Goal: Task Accomplishment & Management: Manage account settings

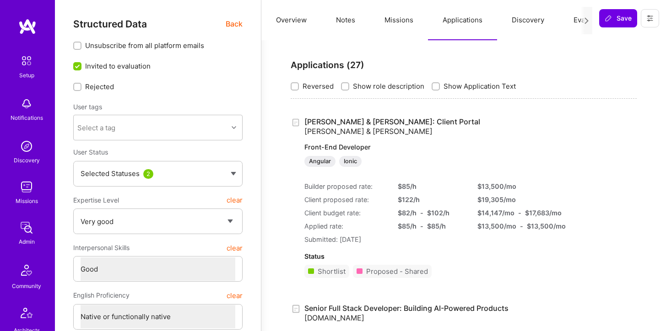
select select "5"
select select "4"
select select "7"
select select "US"
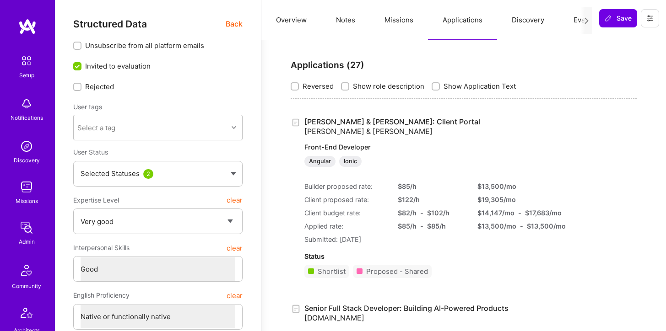
select select "Right Now"
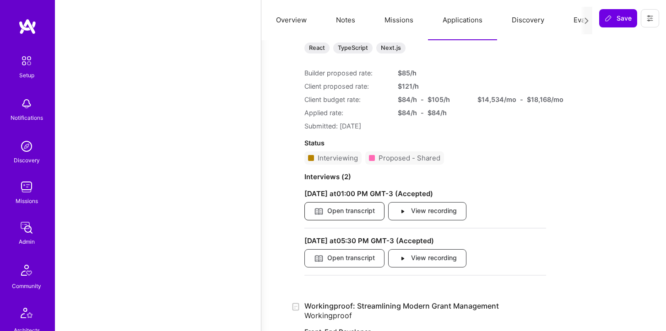
click at [337, 206] on span "Open transcript" at bounding box center [344, 211] width 61 height 10
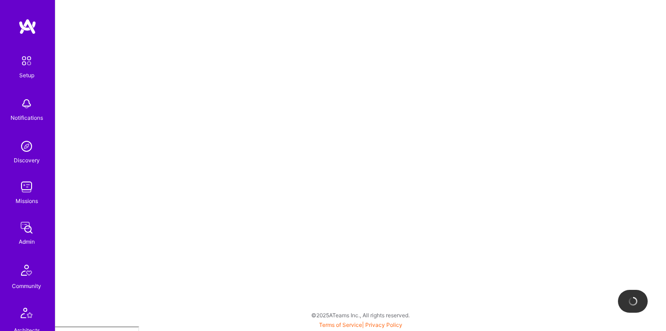
click at [34, 190] on img at bounding box center [26, 187] width 18 height 18
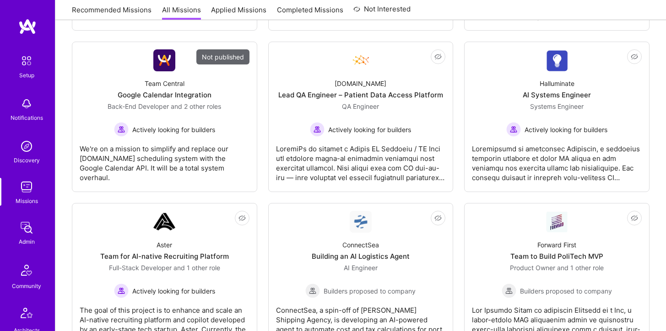
scroll to position [303, 0]
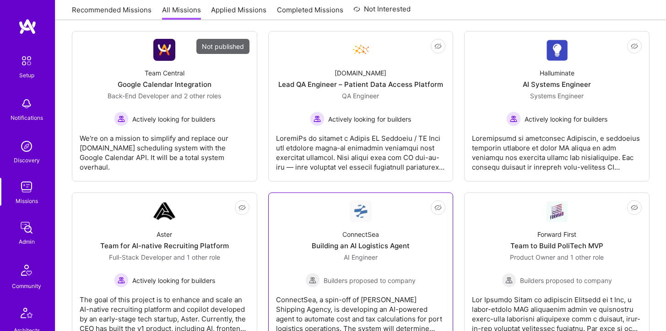
click at [344, 241] on div "Building an AI Logistics Agent" at bounding box center [361, 246] width 98 height 10
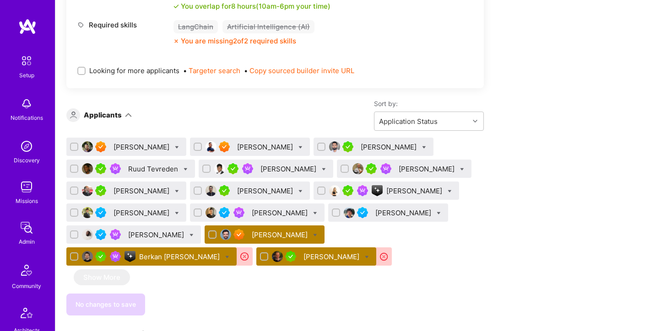
scroll to position [464, 0]
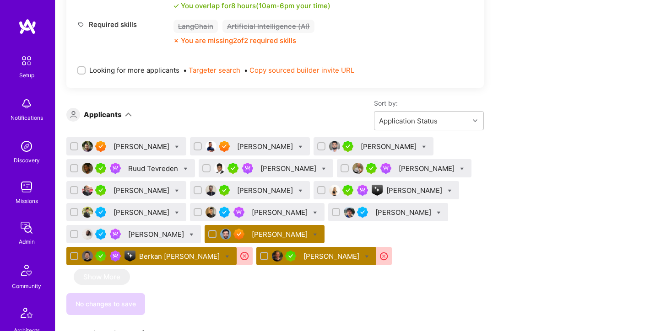
click at [155, 255] on div "Berkan [PERSON_NAME]" at bounding box center [180, 257] width 82 height 10
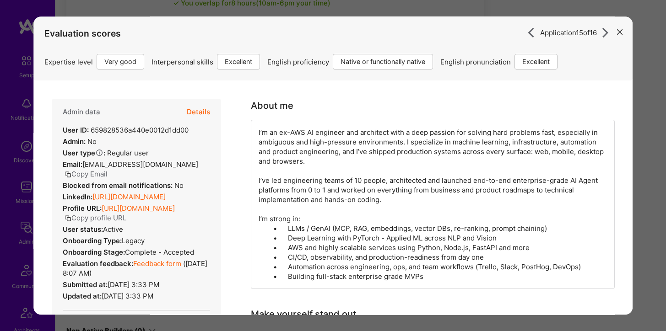
scroll to position [462, 0]
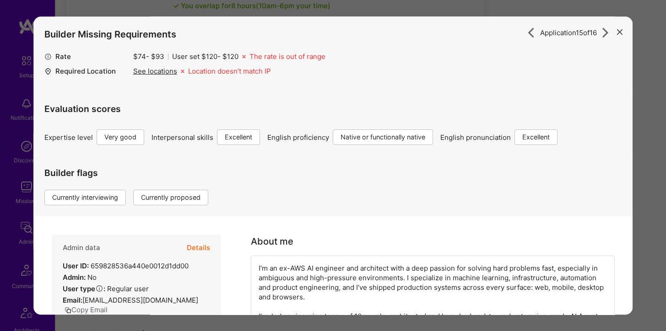
click at [190, 245] on button "Details" at bounding box center [198, 248] width 23 height 27
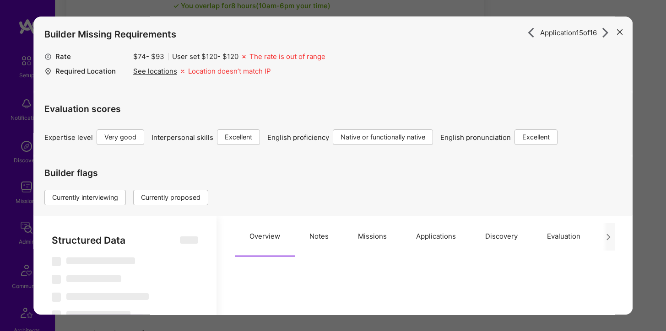
click at [364, 239] on button "Missions" at bounding box center [372, 237] width 58 height 40
click at [417, 240] on button "Applications" at bounding box center [435, 237] width 69 height 40
select select "Right Now"
select select "5"
select select "7"
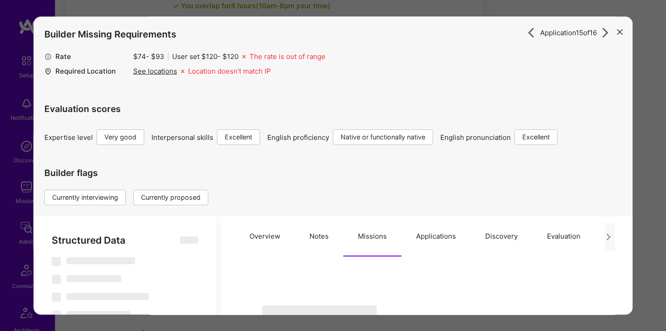
select select "7"
select select "US"
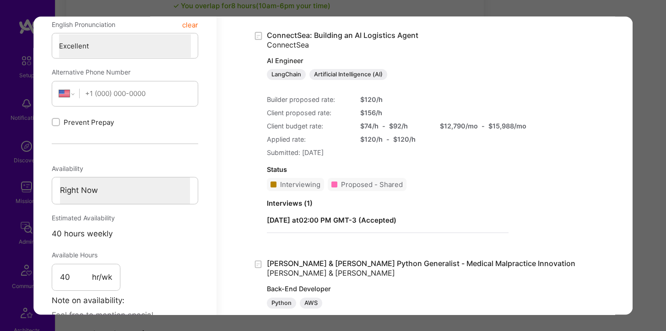
scroll to position [549, 0]
click at [116, 12] on div "Application 15 of 16 Builder Missing Requirements Rate $ 74 - $ 93 User set $ 1…" at bounding box center [333, 165] width 666 height 331
